Goal: Information Seeking & Learning: Learn about a topic

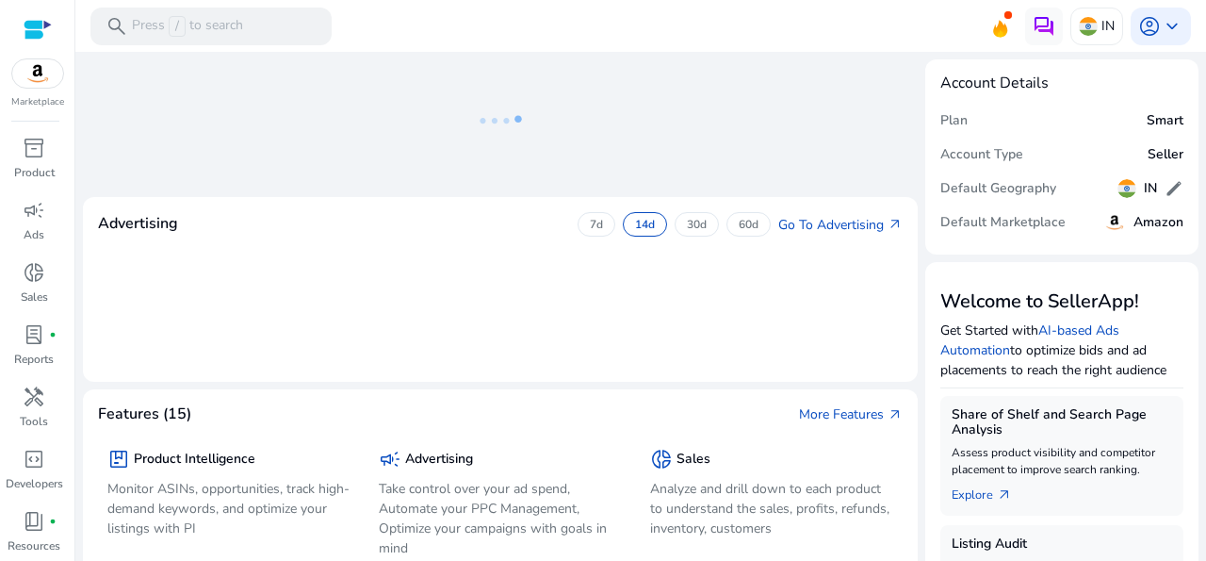
click at [695, 14] on mat-toolbar "search Press / to search IN account_circle keyboard_arrow_down" at bounding box center [640, 26] width 1131 height 52
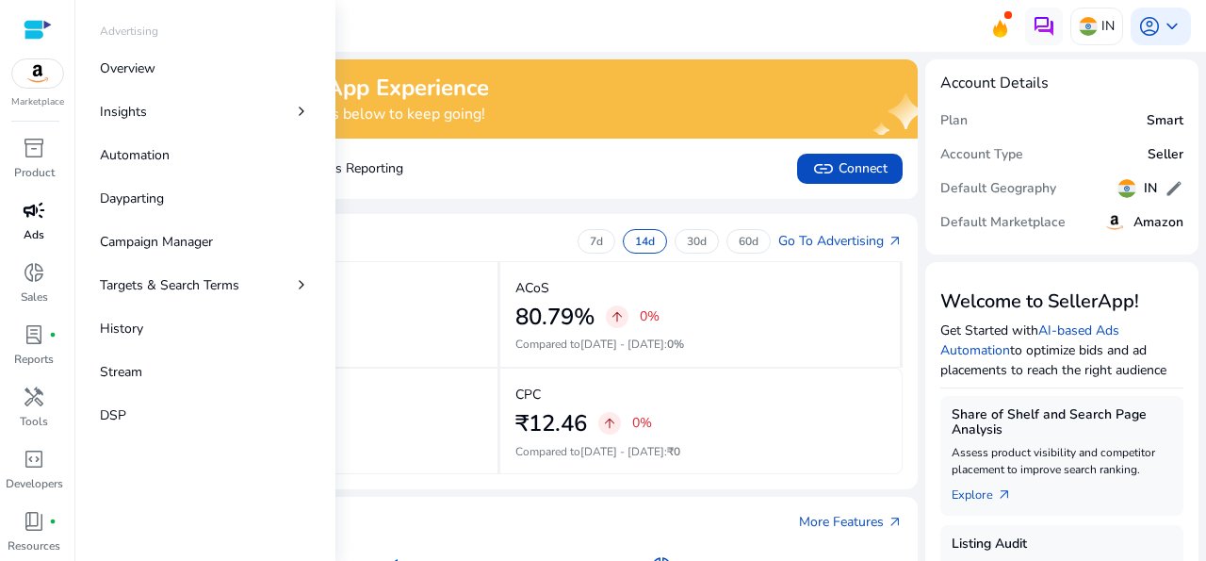
click at [33, 221] on span "campaign" at bounding box center [34, 210] width 23 height 23
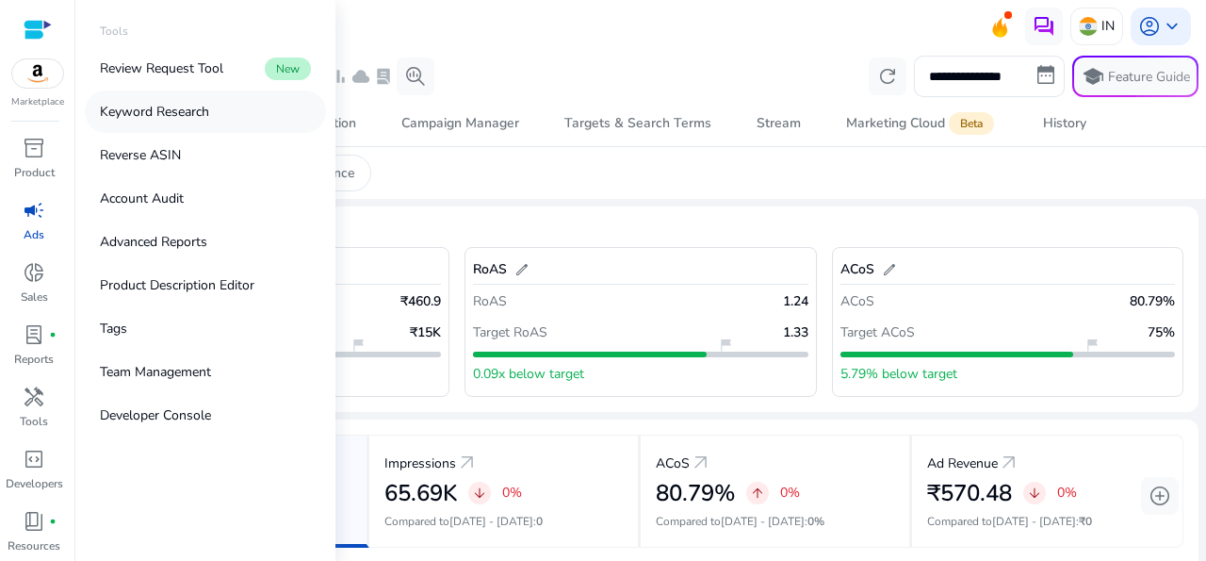
click at [189, 118] on p "Keyword Research" at bounding box center [154, 112] width 109 height 20
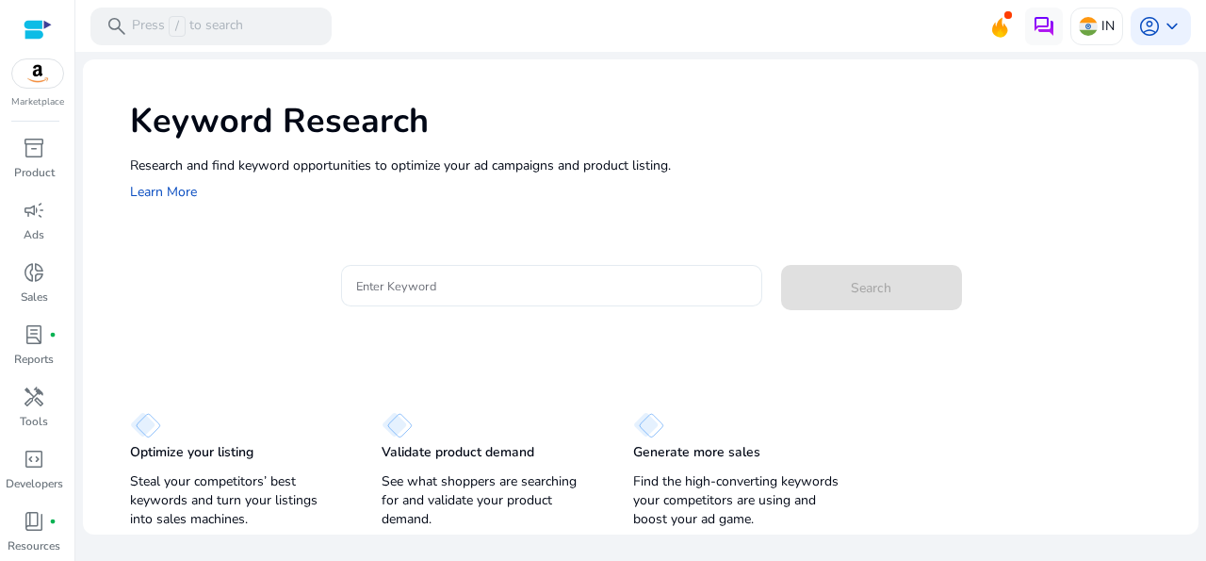
click at [481, 274] on div at bounding box center [551, 285] width 391 height 41
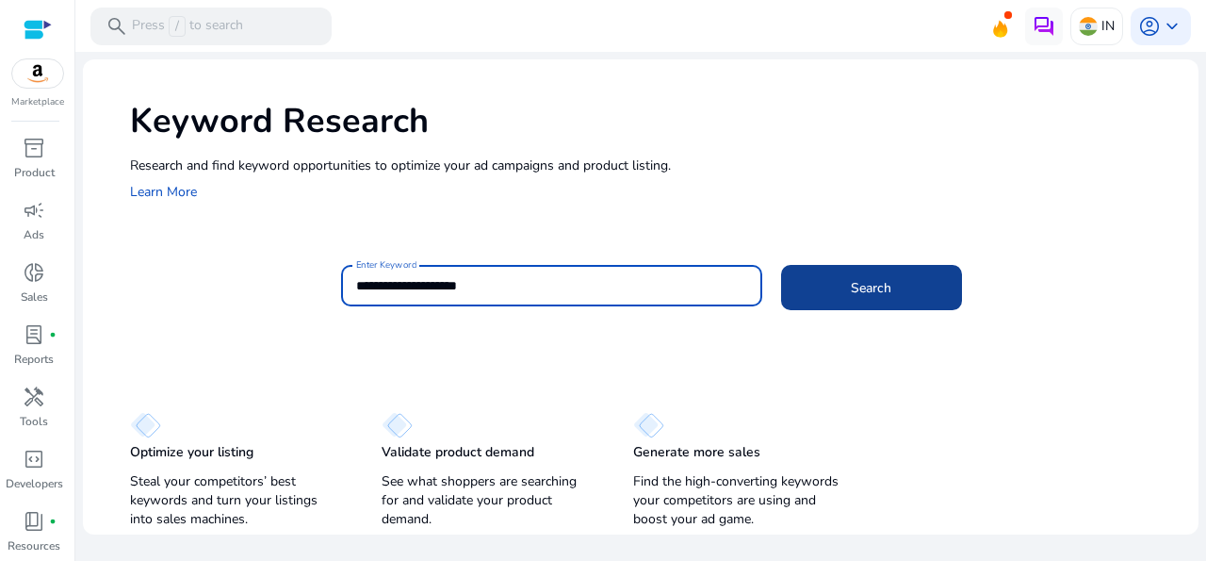
type input "**********"
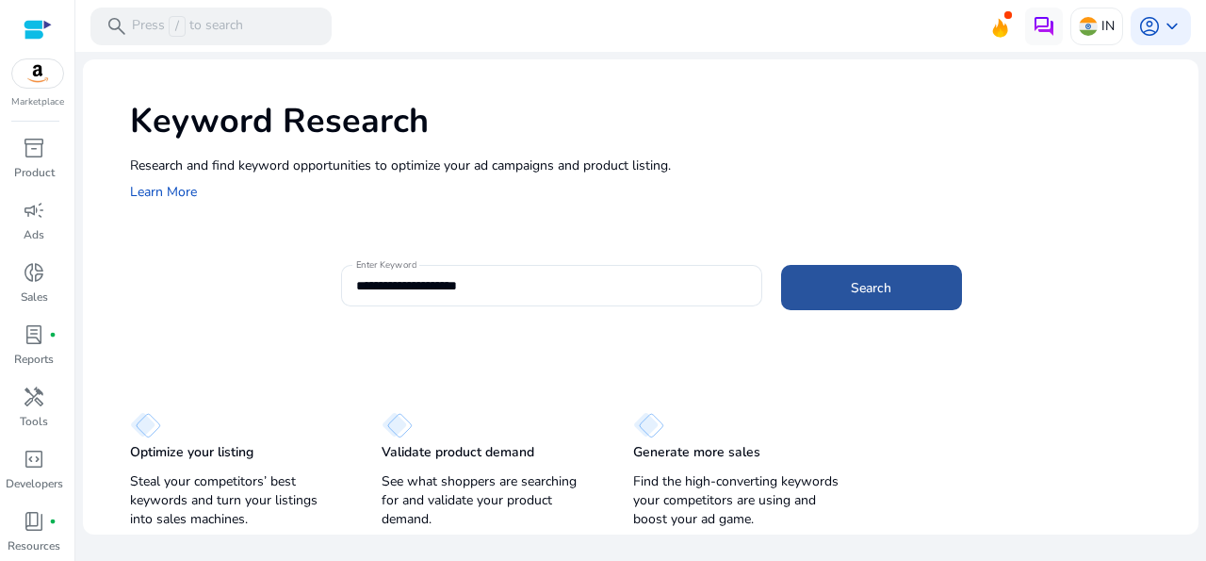
click at [830, 278] on span at bounding box center [871, 287] width 181 height 45
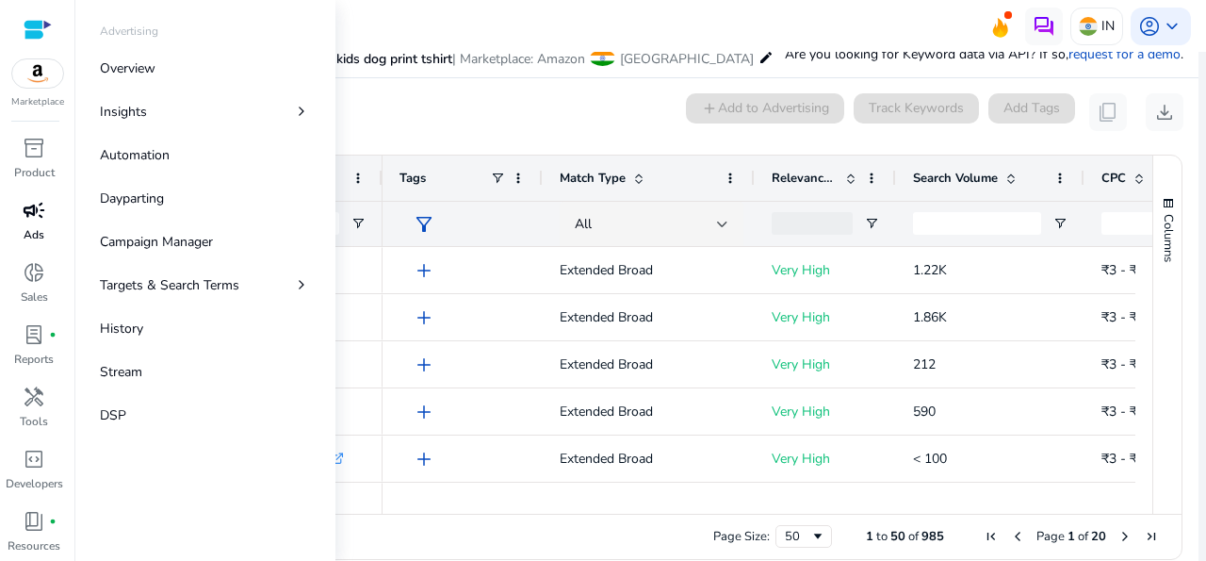
click at [27, 223] on div "campaign" at bounding box center [34, 210] width 53 height 30
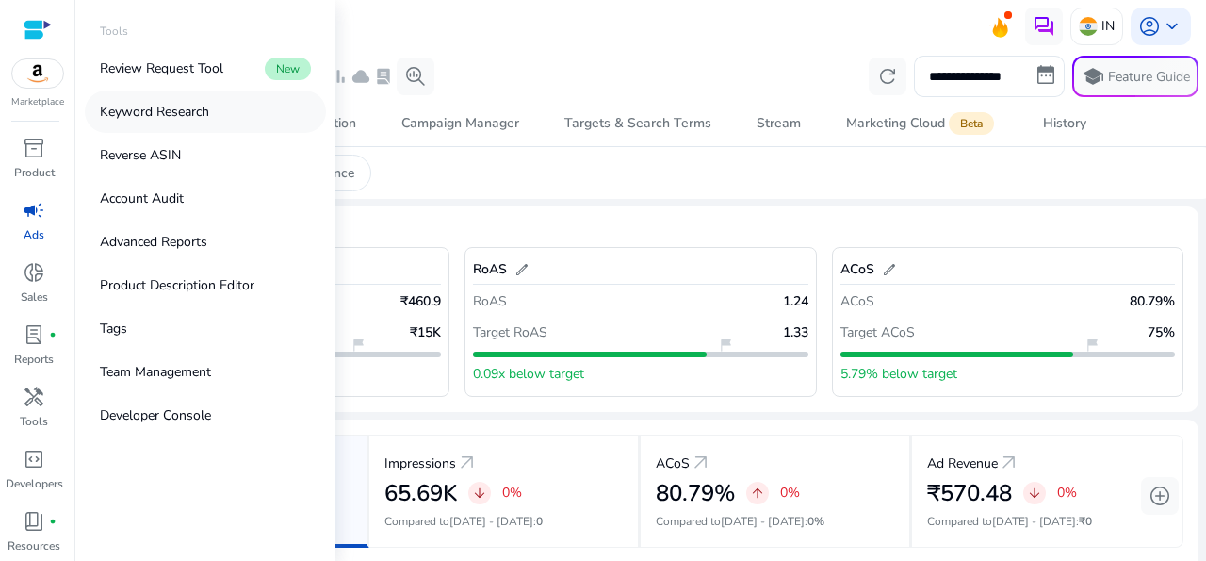
click at [154, 115] on p "Keyword Research" at bounding box center [154, 112] width 109 height 20
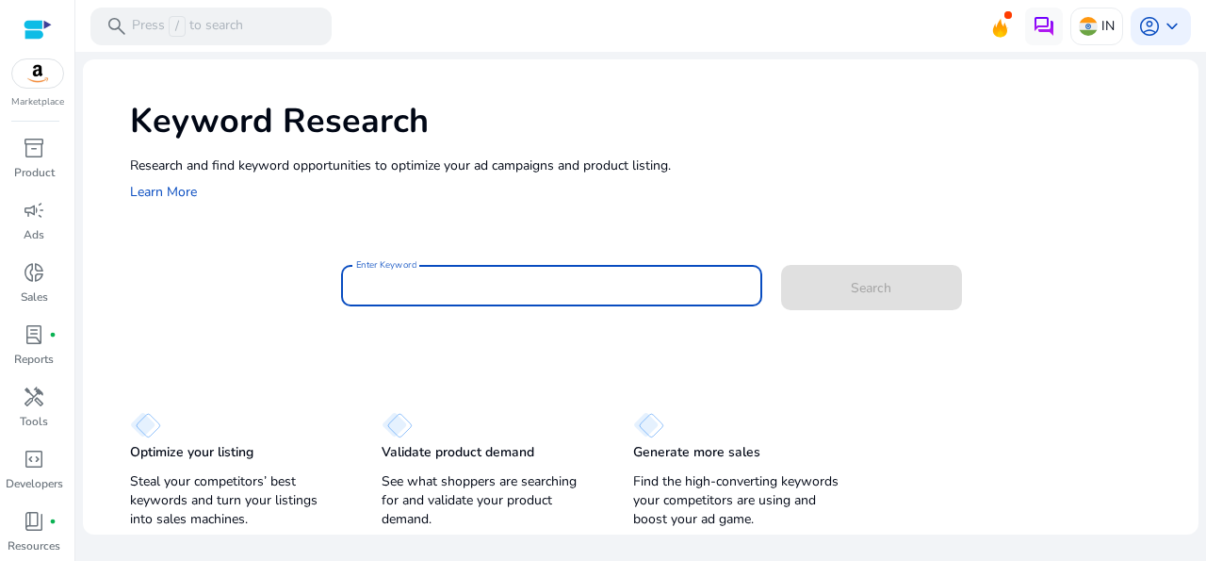
click at [534, 275] on input "Enter Keyword" at bounding box center [551, 285] width 391 height 21
type input "*"
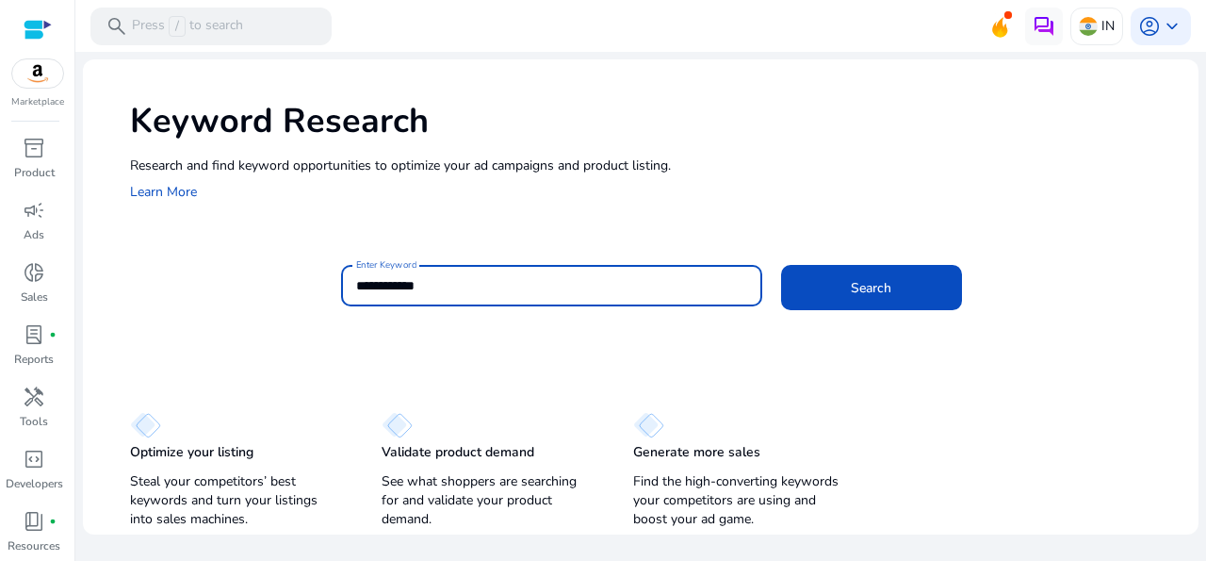
type input "**********"
click at [781, 265] on button "Search" at bounding box center [871, 287] width 181 height 45
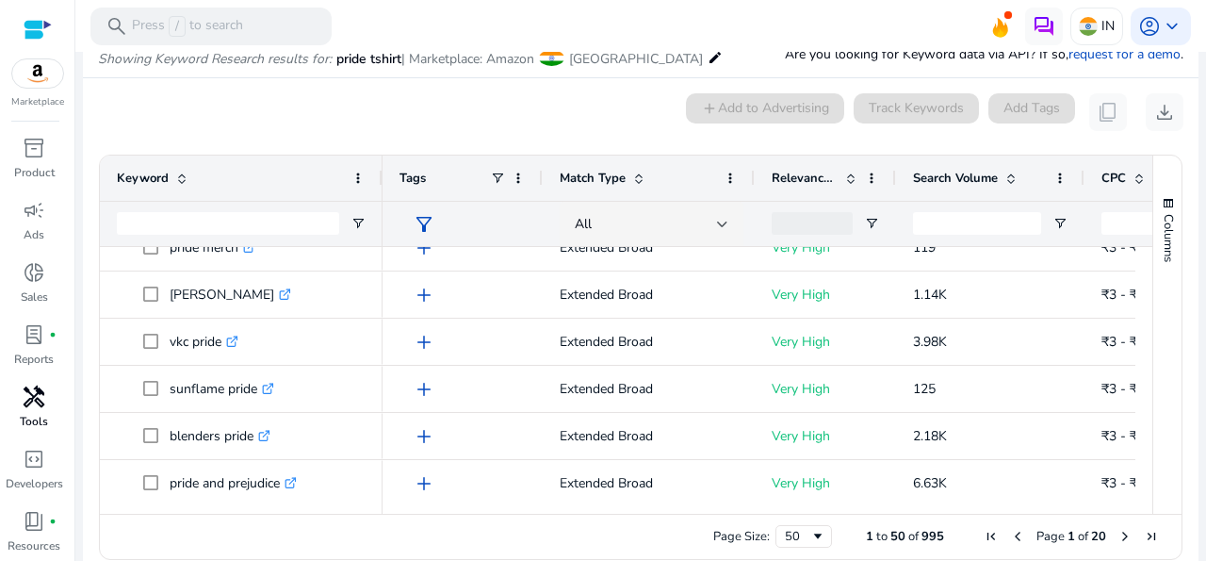
click at [29, 401] on span "handyman" at bounding box center [34, 396] width 23 height 23
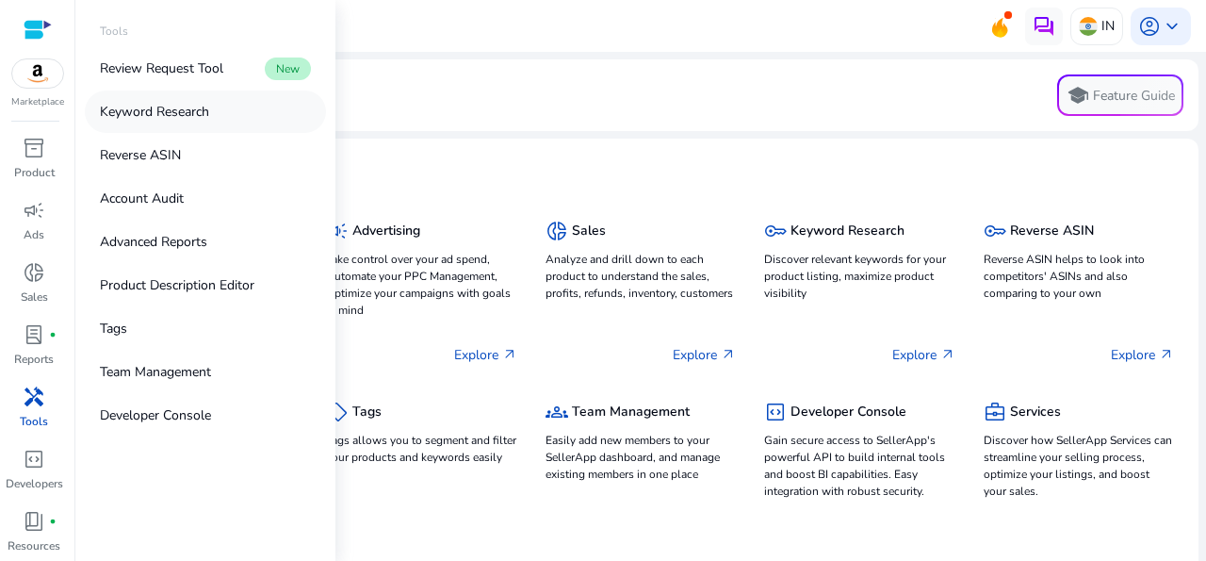
click at [173, 122] on link "Keyword Research" at bounding box center [205, 111] width 241 height 42
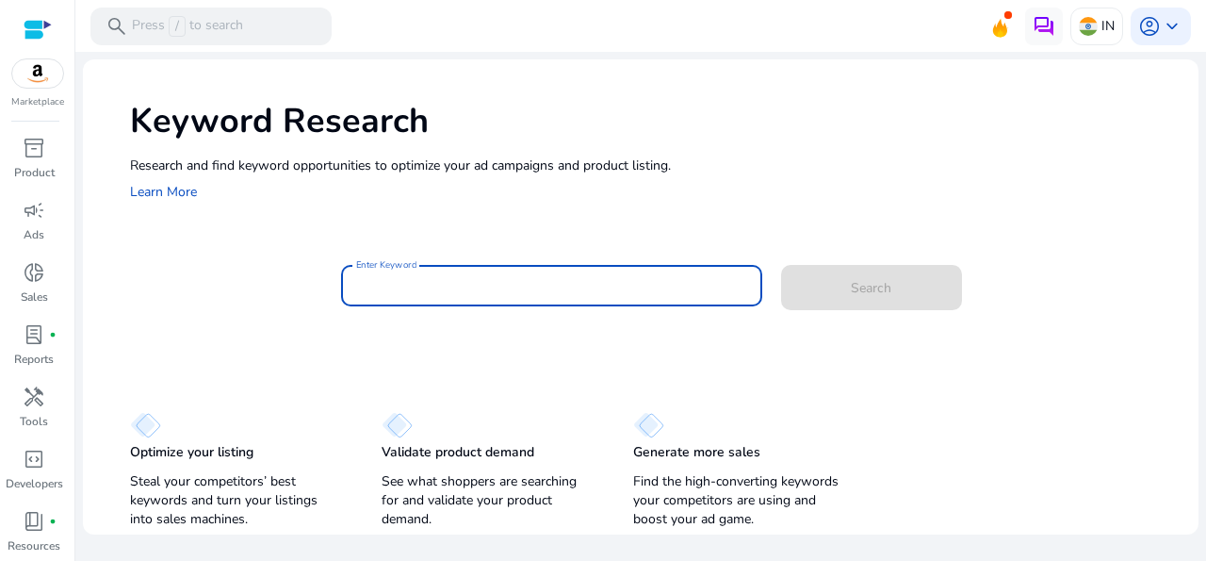
click at [489, 277] on input "Enter Keyword" at bounding box center [551, 285] width 391 height 21
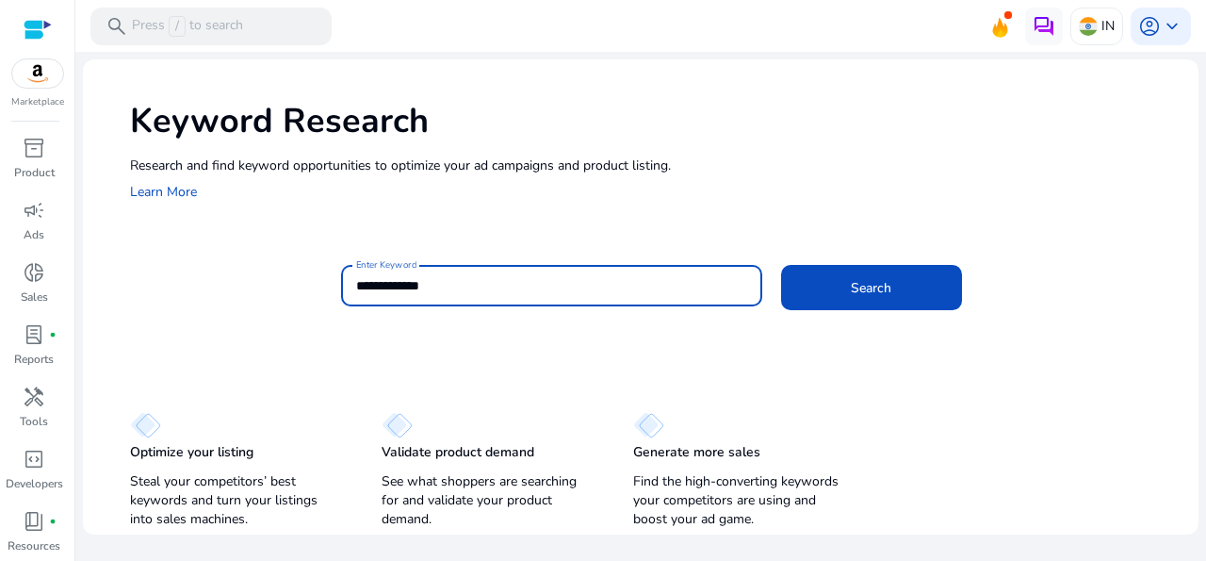
type input "**********"
click at [781, 265] on button "Search" at bounding box center [871, 287] width 181 height 45
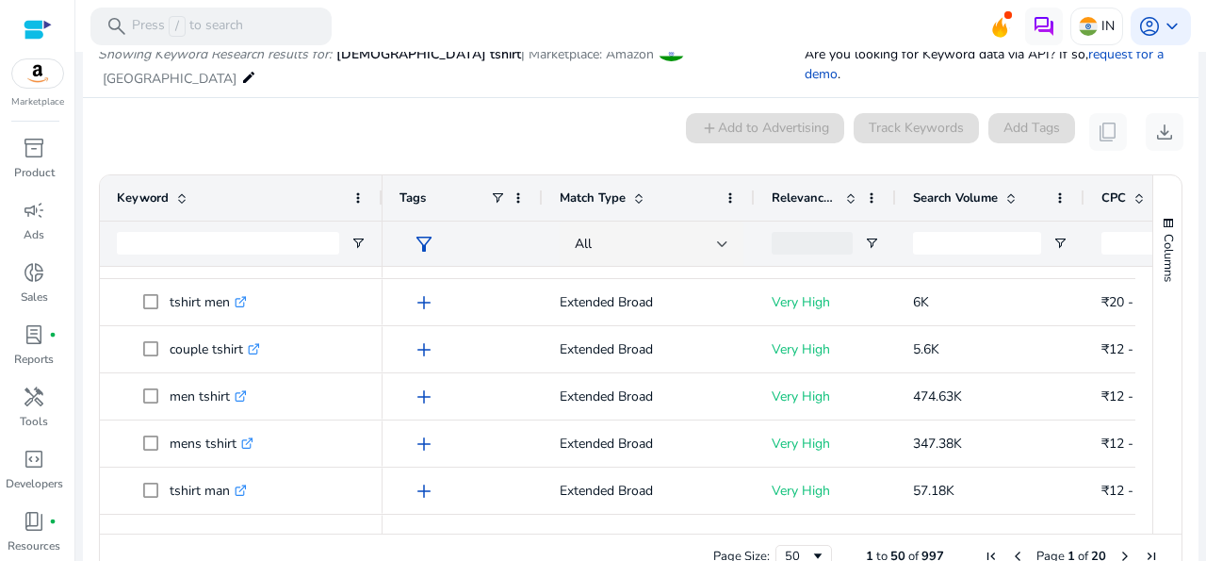
scroll to position [356, 0]
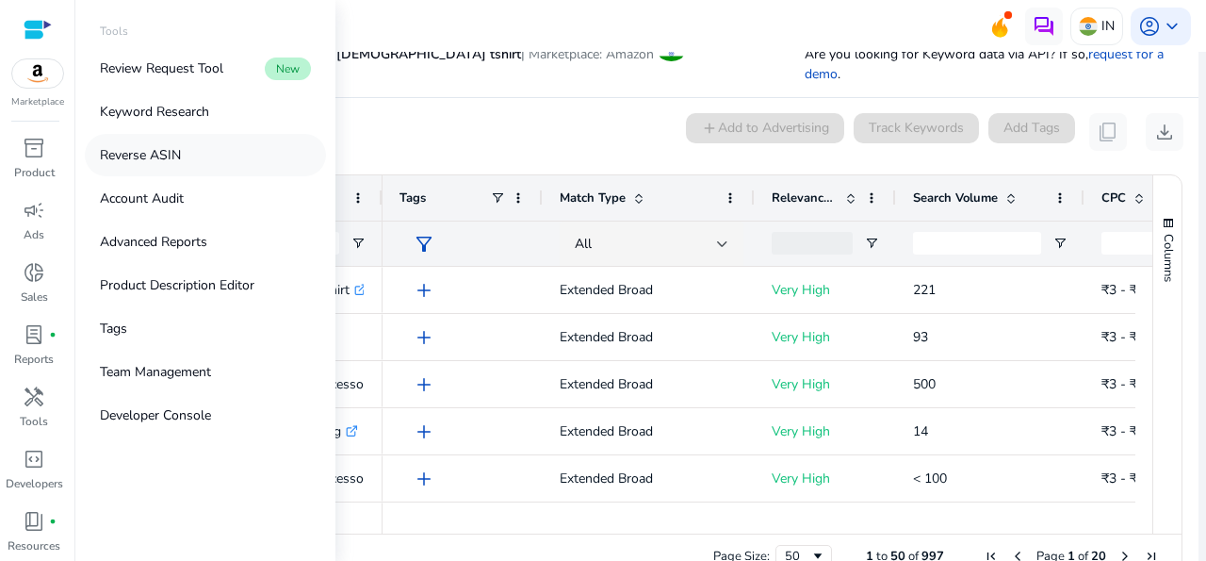
click at [127, 152] on p "Reverse ASIN" at bounding box center [140, 155] width 81 height 20
